Goal: Transaction & Acquisition: Purchase product/service

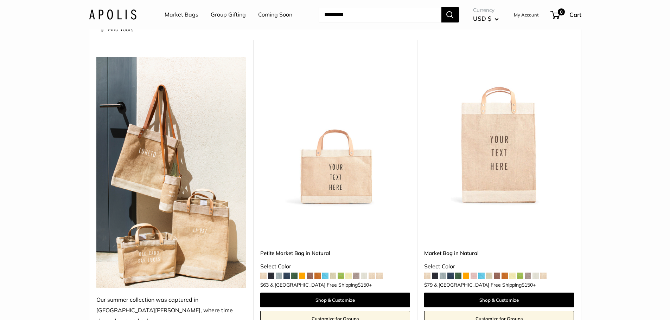
scroll to position [106, 0]
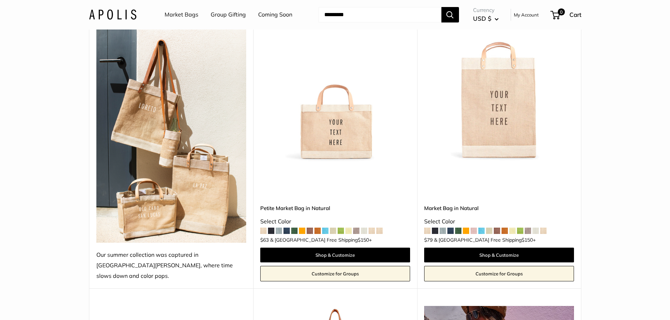
click at [0, 0] on img at bounding box center [0, 0] width 0 height 0
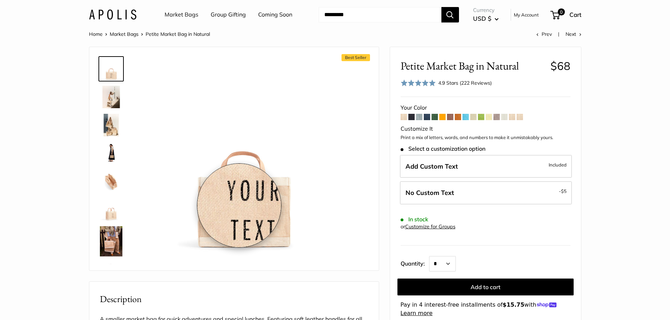
click at [240, 206] on img at bounding box center [243, 155] width 194 height 194
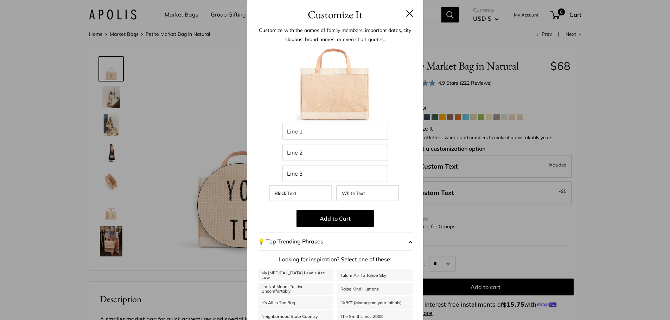
scroll to position [59, 0]
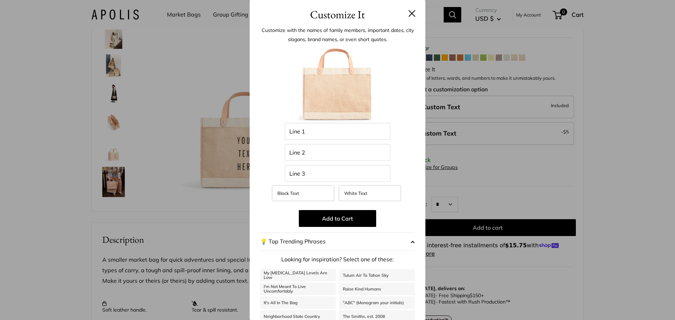
click at [162, 239] on div "Customize It Customize with the names of family members, important dates, city …" at bounding box center [337, 160] width 675 height 320
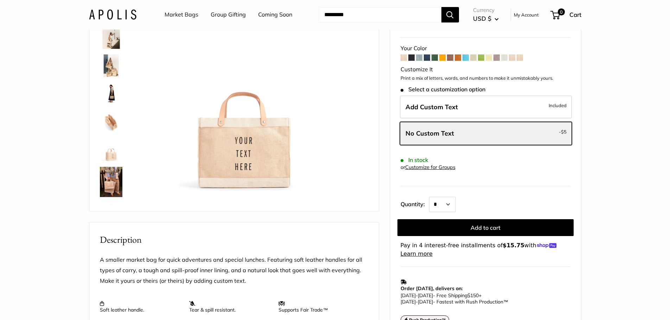
click at [104, 188] on img at bounding box center [111, 182] width 23 height 30
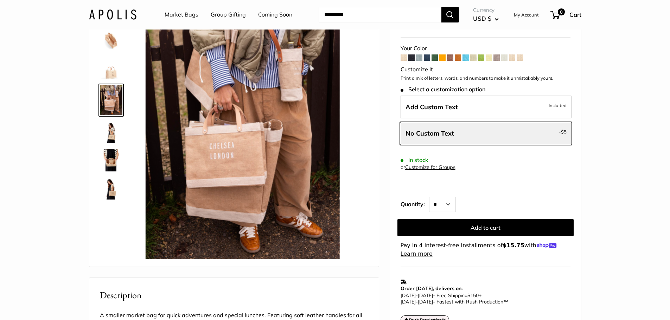
click at [110, 139] on img at bounding box center [111, 132] width 23 height 23
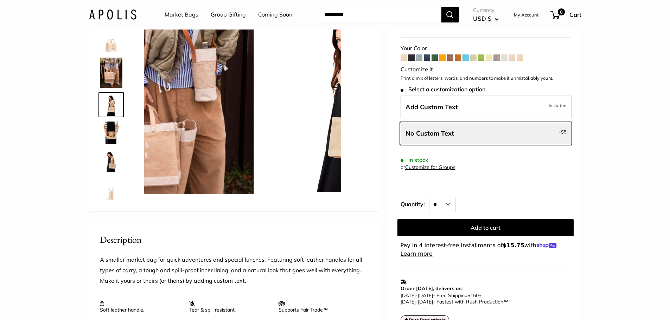
scroll to position [114, 0]
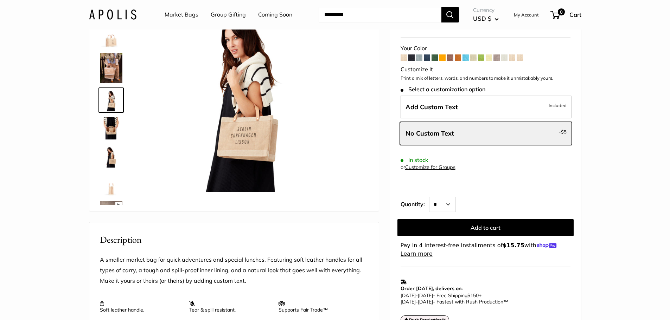
click at [108, 157] on img at bounding box center [111, 156] width 23 height 23
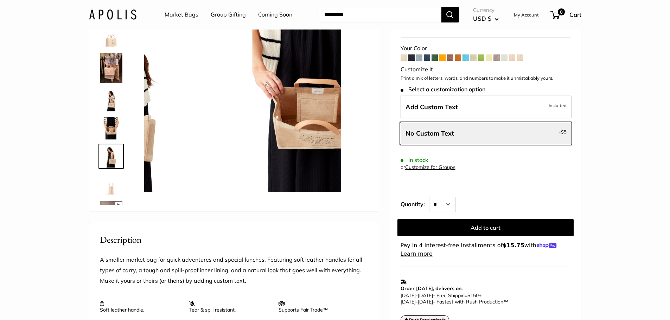
scroll to position [170, 0]
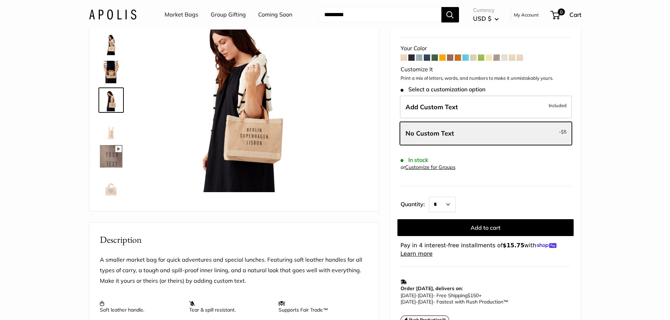
click at [108, 143] on div at bounding box center [114, 99] width 34 height 211
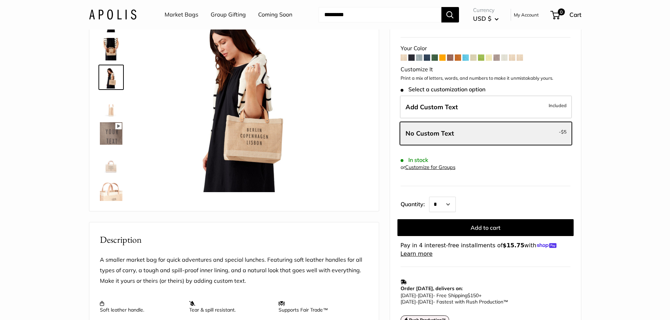
scroll to position [205, 0]
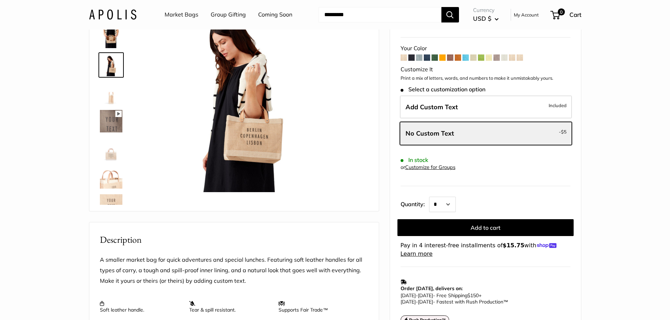
click at [110, 160] on img at bounding box center [111, 149] width 23 height 23
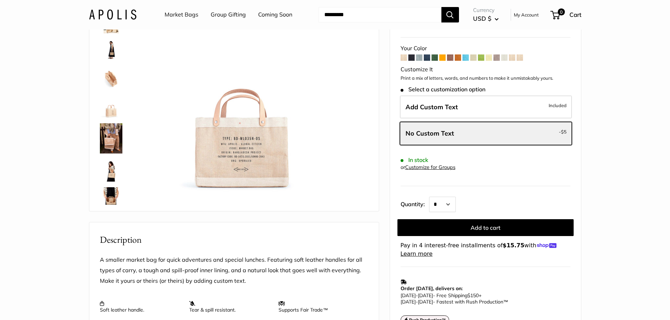
click at [106, 106] on img at bounding box center [111, 106] width 23 height 23
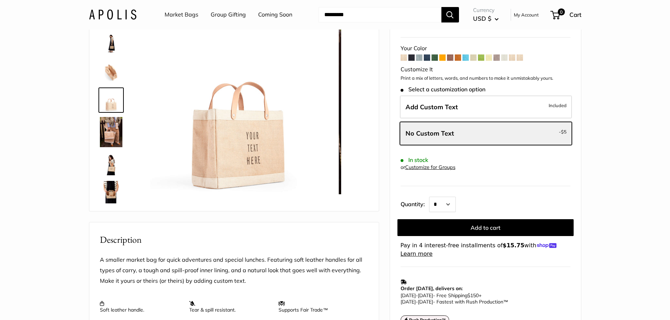
scroll to position [0, 0]
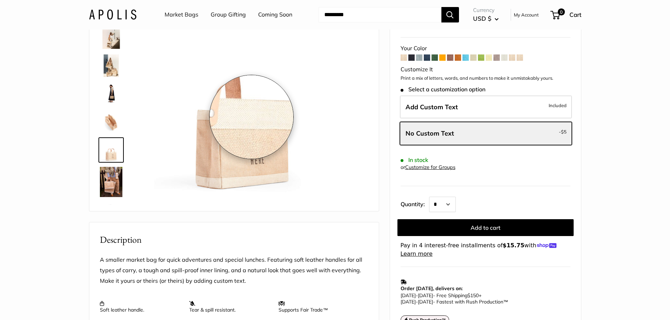
drag, startPoint x: 251, startPoint y: 117, endPoint x: 230, endPoint y: 155, distance: 43.8
click at [230, 155] on img at bounding box center [243, 95] width 194 height 194
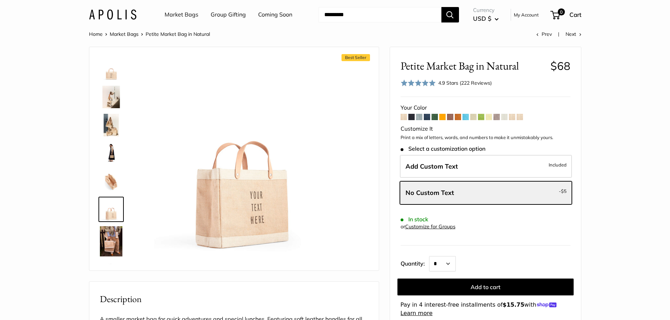
click at [529, 14] on link "My Account" at bounding box center [526, 15] width 25 height 8
